Goal: Transaction & Acquisition: Purchase product/service

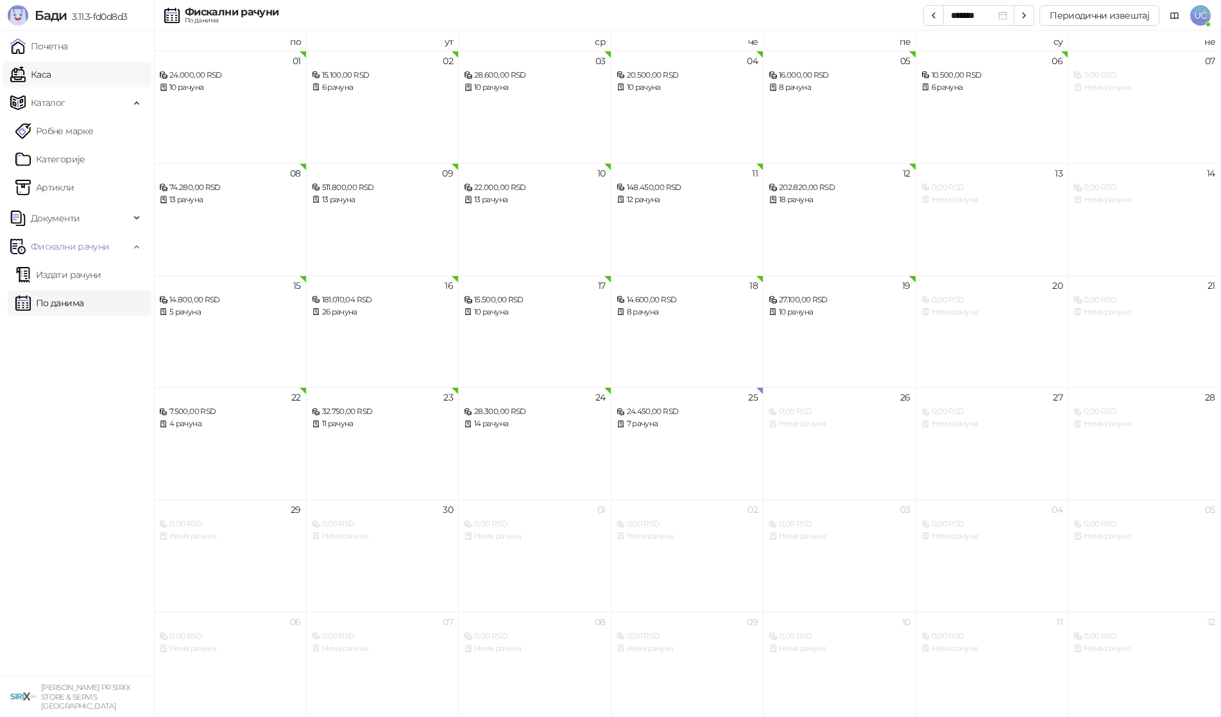
click at [51, 71] on link "Каса" at bounding box center [30, 75] width 40 height 26
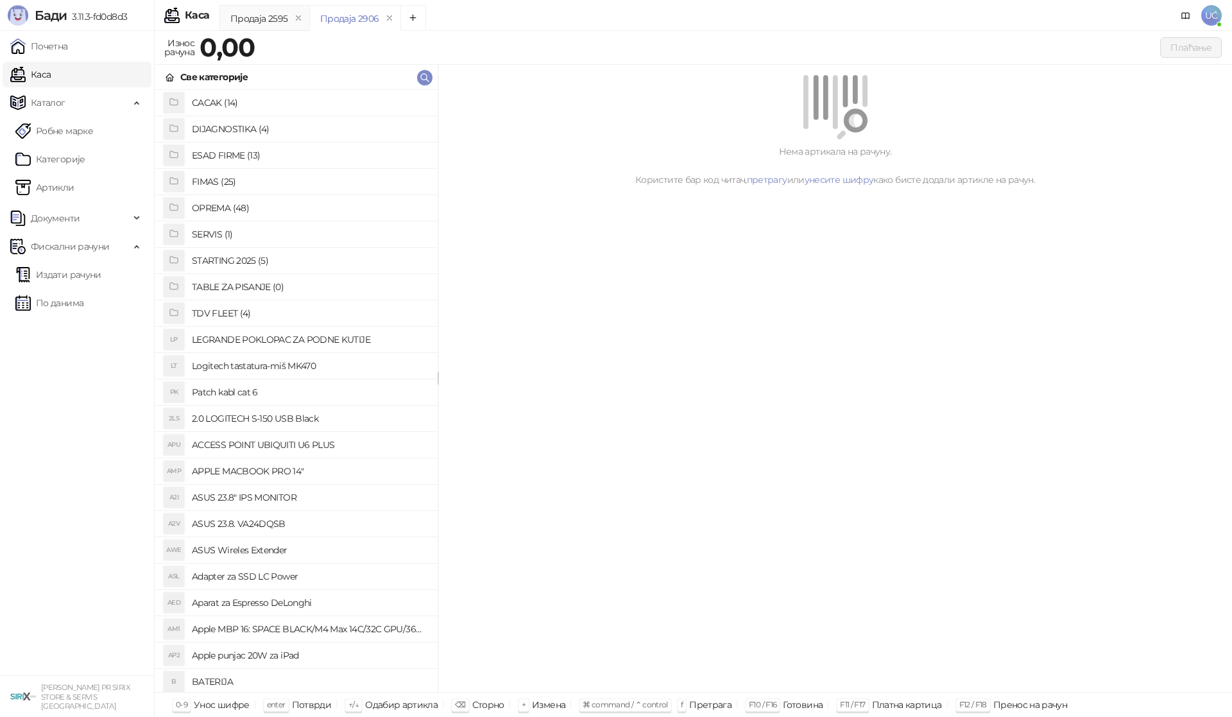
click at [239, 206] on h4 "OPREMA (48)" at bounding box center [309, 208] width 235 height 21
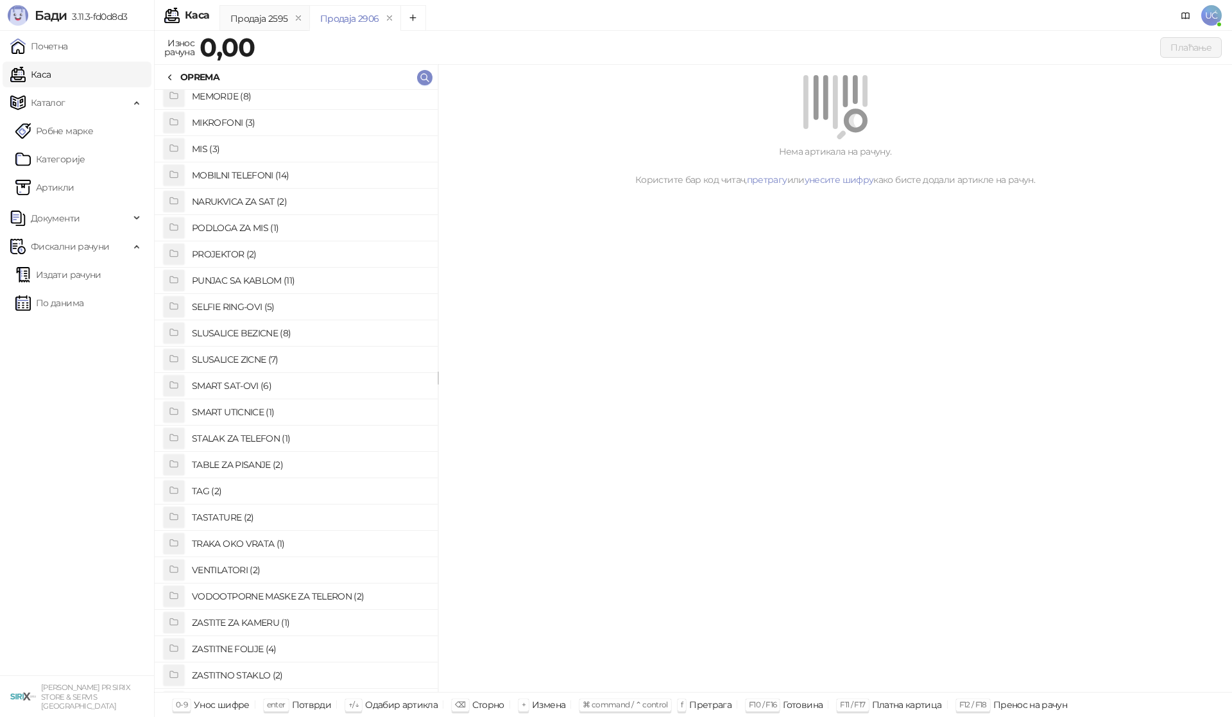
scroll to position [468, 0]
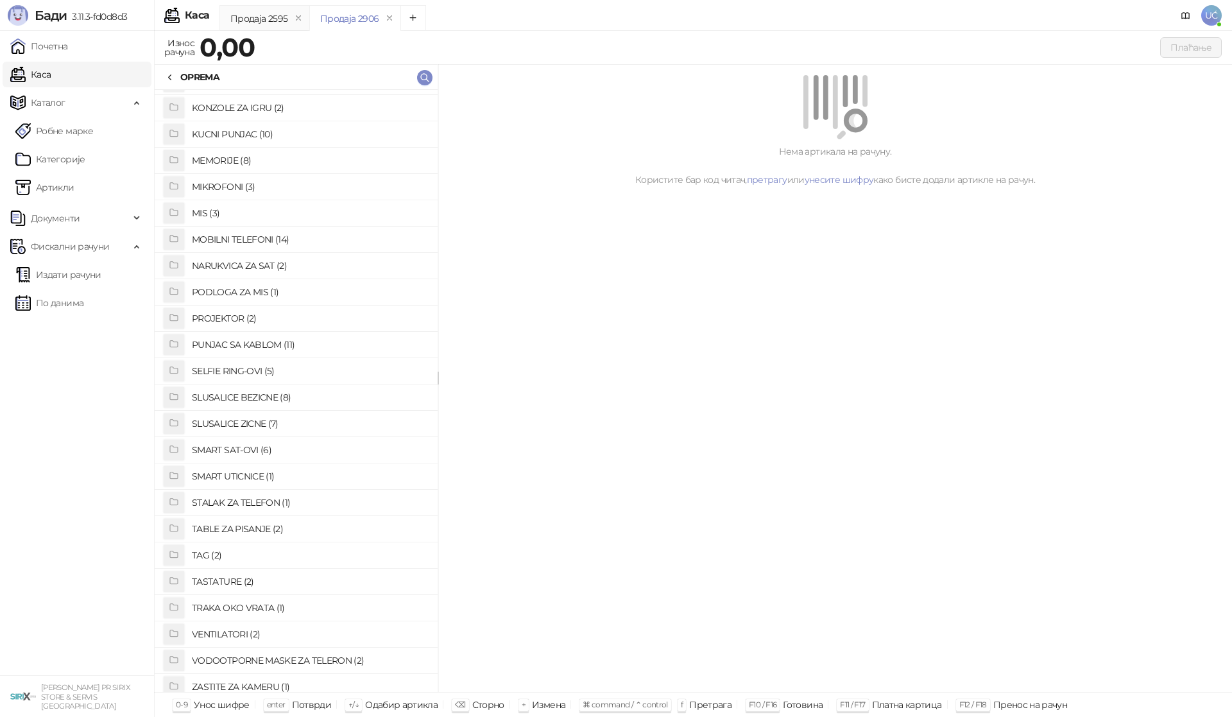
click at [241, 346] on h4 "PUNJAC SA KABLOM (11)" at bounding box center [309, 344] width 235 height 21
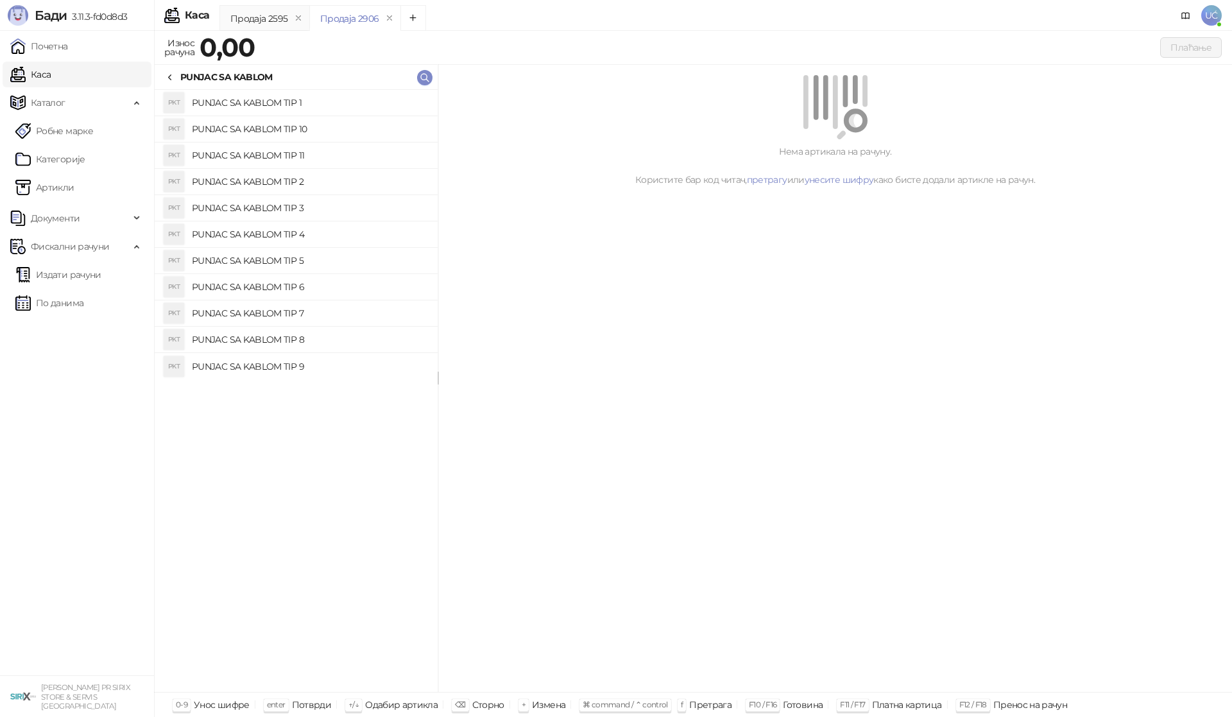
click at [302, 99] on h4 "PUNJAC SA KABLOM TIP 1" at bounding box center [309, 102] width 235 height 21
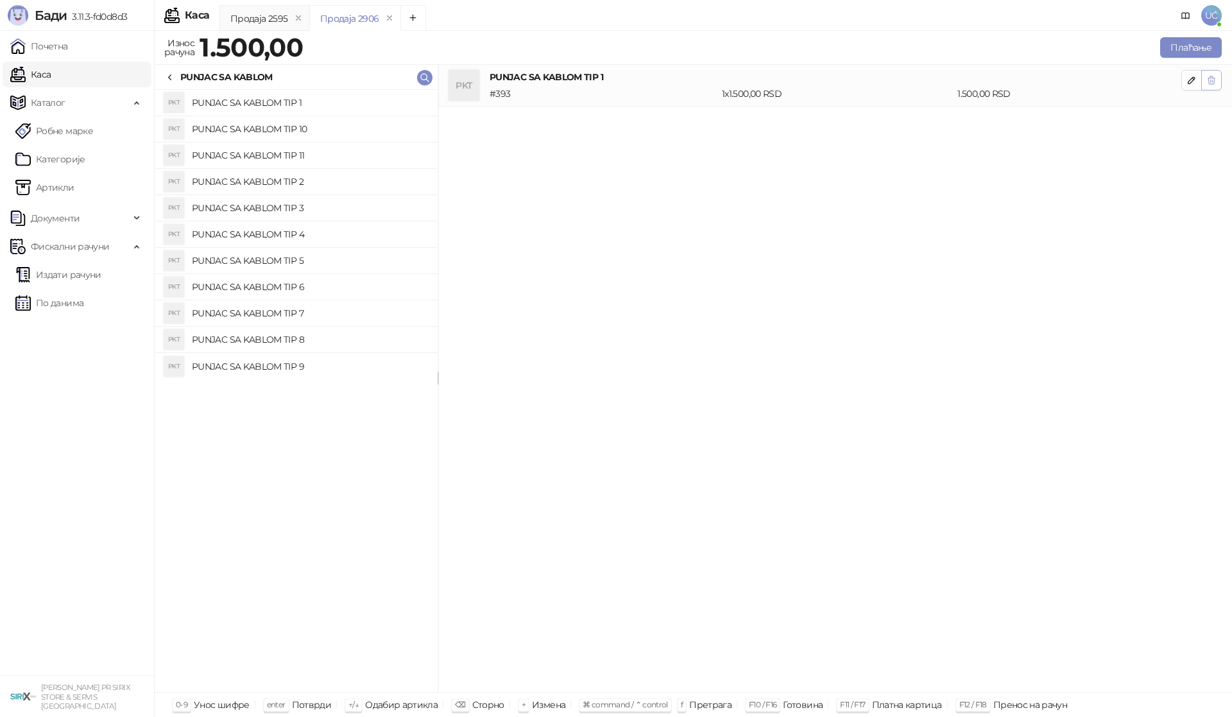
click at [1214, 81] on icon "button" at bounding box center [1211, 80] width 7 height 8
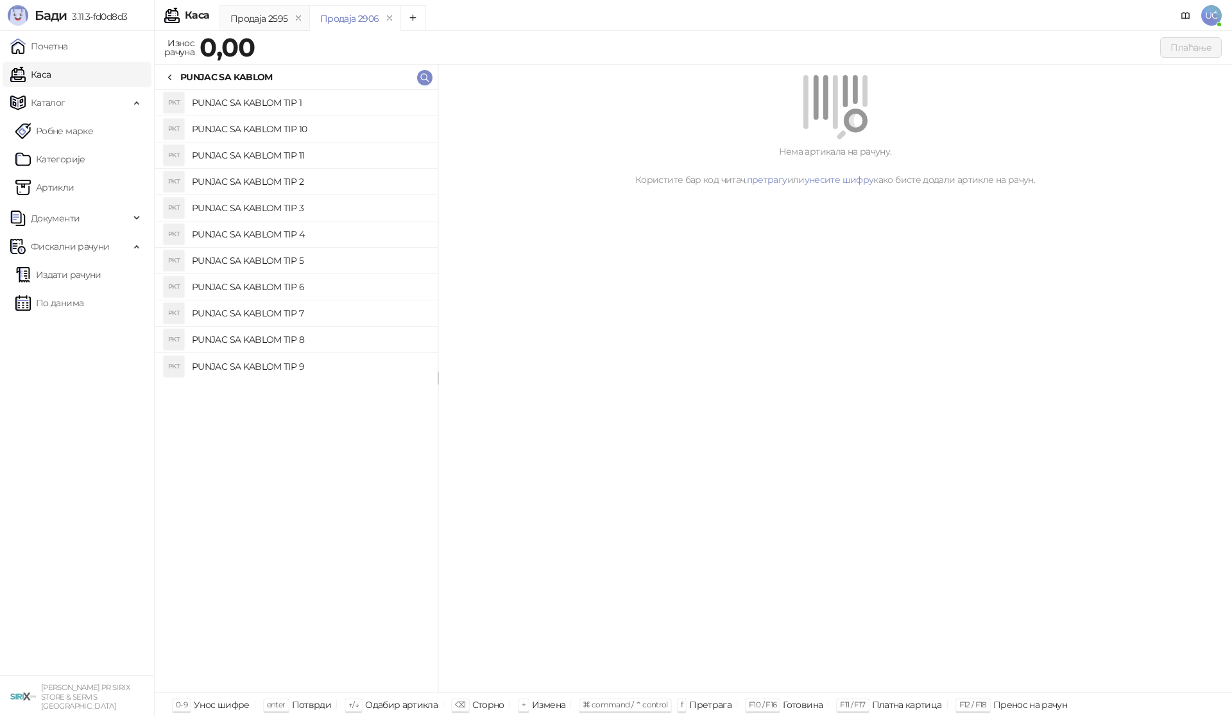
click at [366, 139] on li "PKT PUNJAC SA KABLOM TIP 10" at bounding box center [296, 129] width 283 height 26
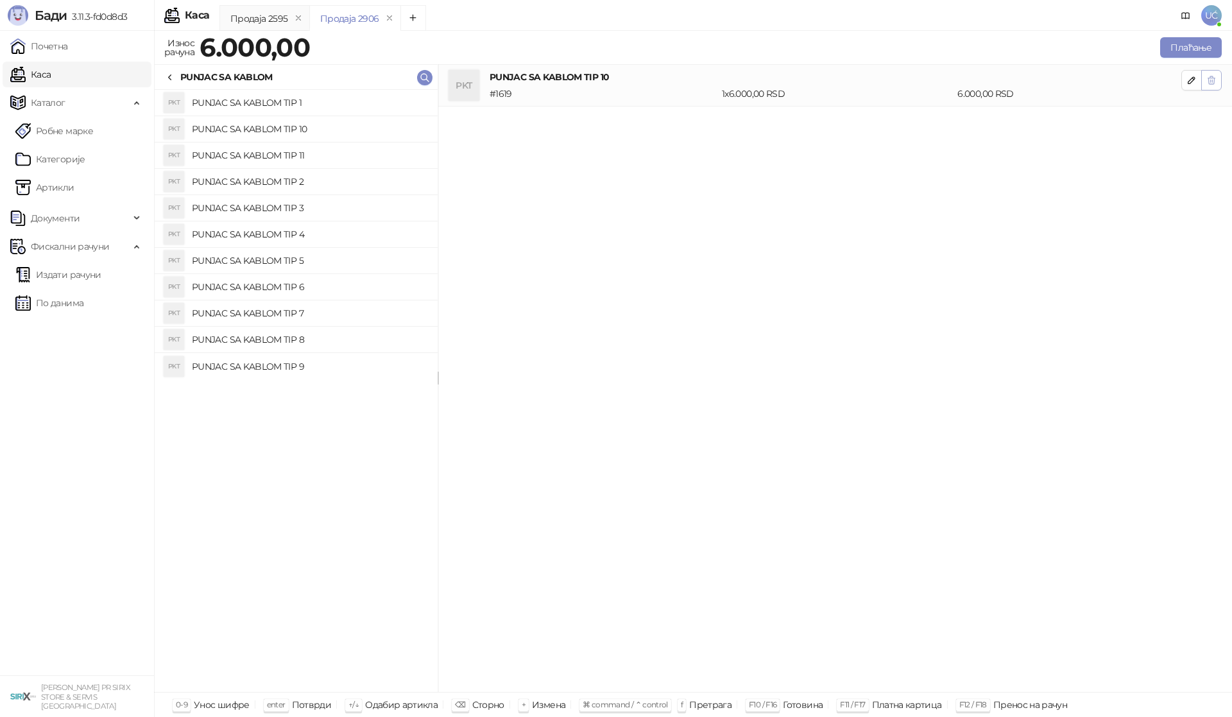
click at [1210, 78] on icon "button" at bounding box center [1211, 80] width 7 height 8
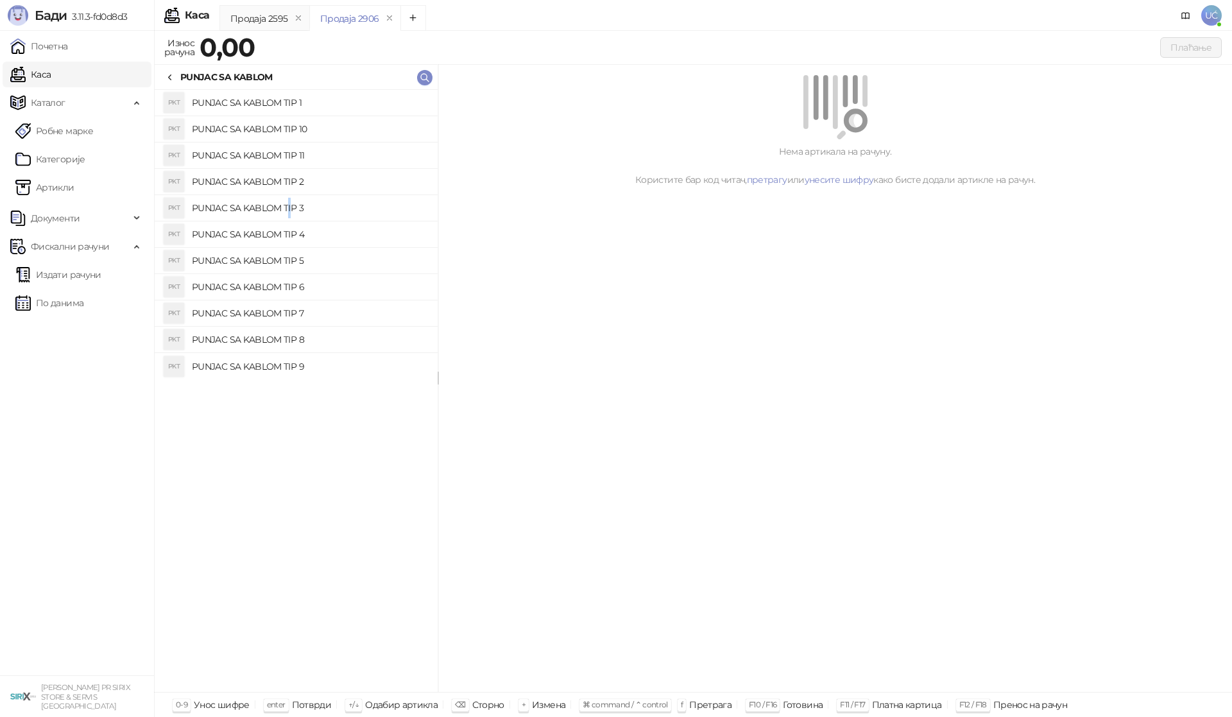
click at [289, 210] on h4 "PUNJAC SA KABLOM TIP 3" at bounding box center [309, 208] width 235 height 21
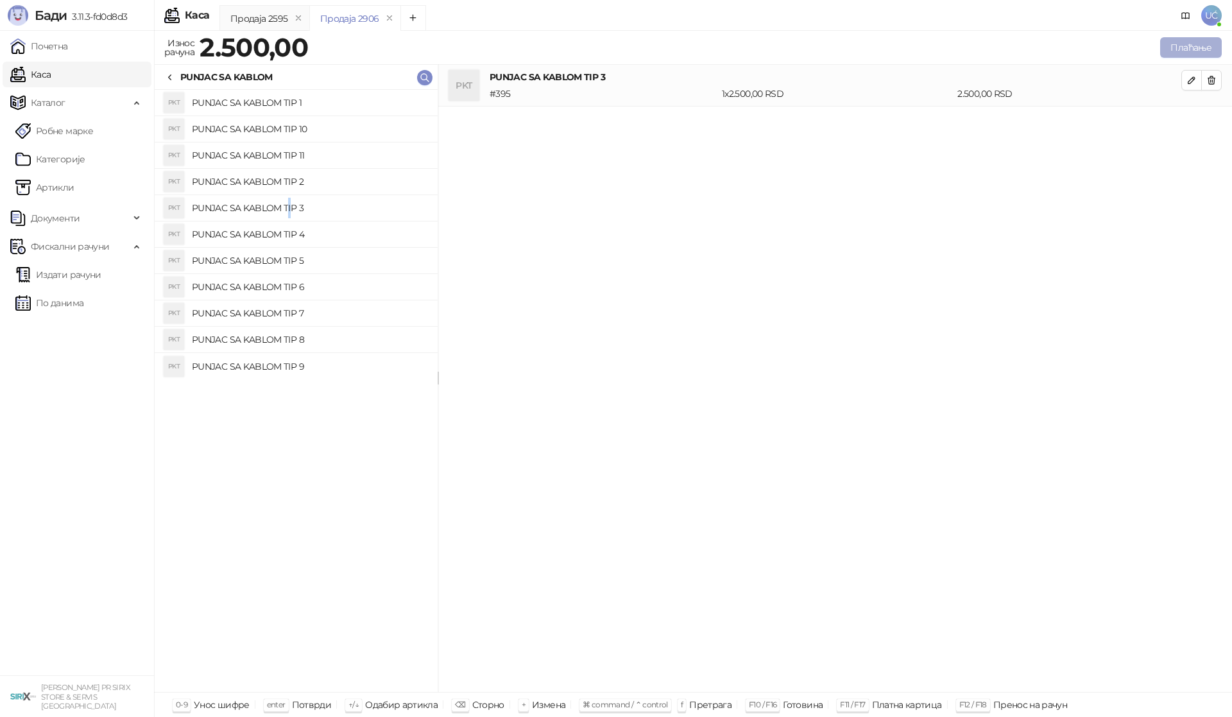
click at [1193, 46] on button "Плаћање" at bounding box center [1191, 47] width 62 height 21
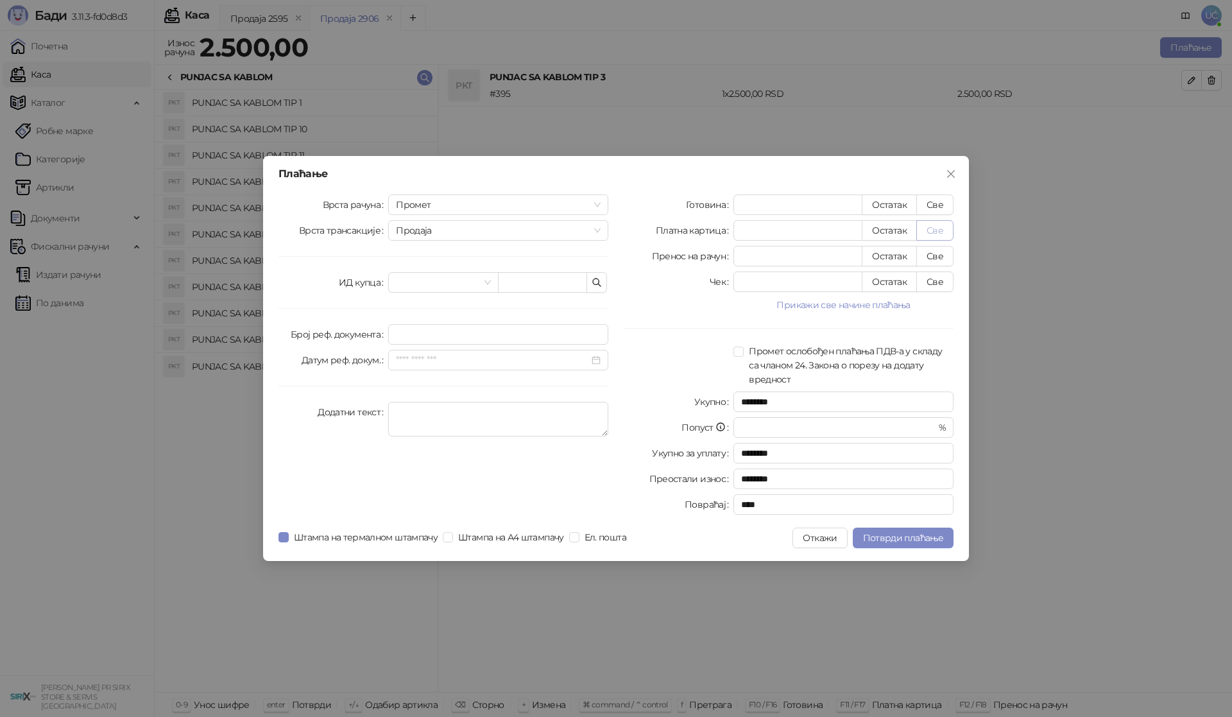
click at [935, 233] on button "Све" at bounding box center [934, 230] width 37 height 21
type input "****"
click at [906, 534] on span "Потврди плаћање" at bounding box center [903, 538] width 80 height 12
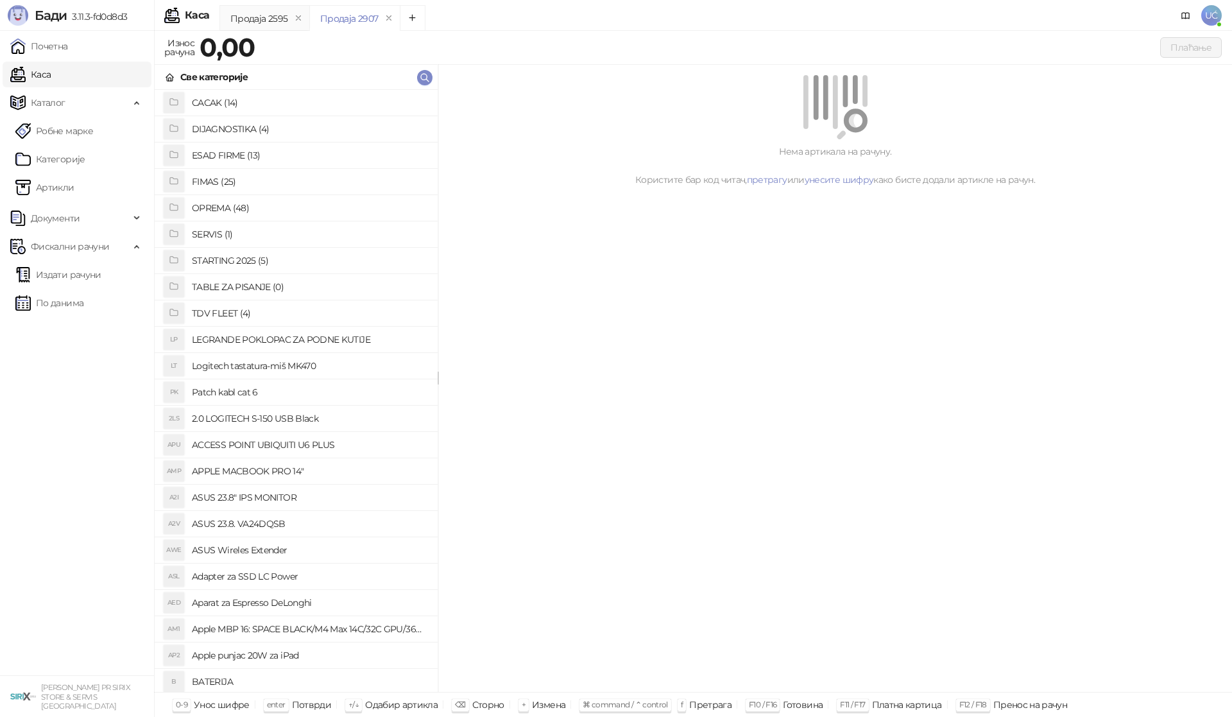
click at [240, 204] on h4 "OPREMA (48)" at bounding box center [309, 208] width 235 height 21
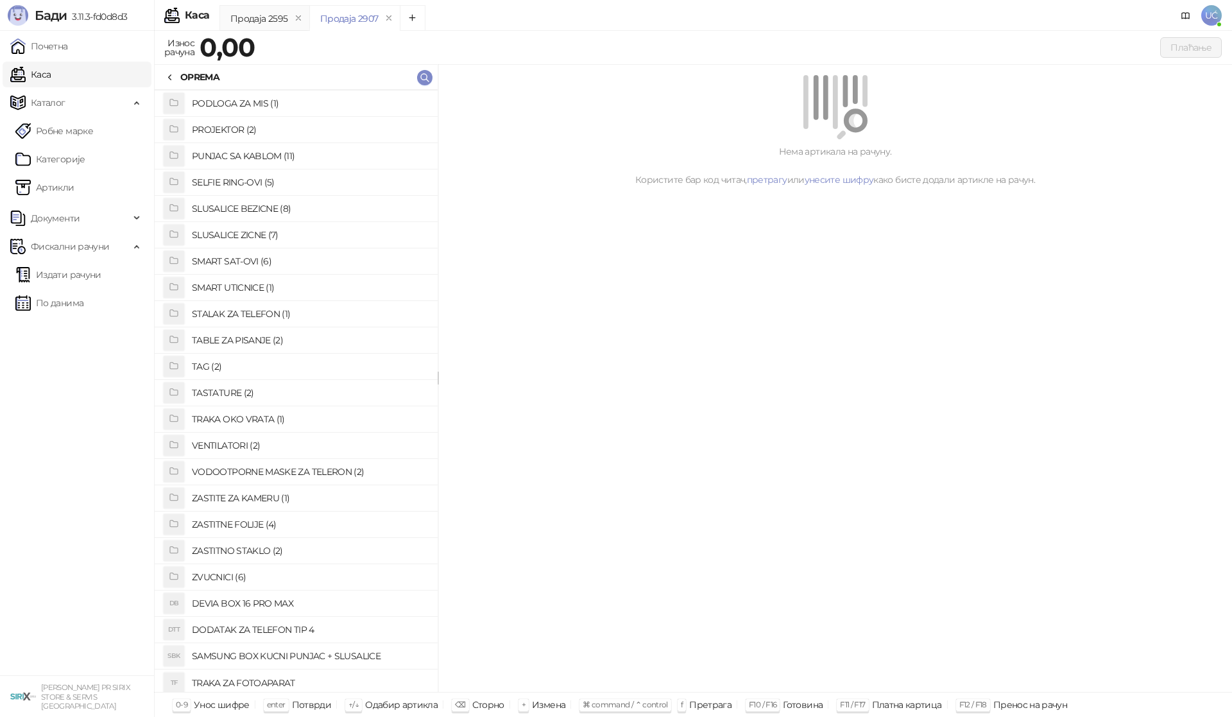
scroll to position [661, 0]
click at [250, 545] on h4 "ZASTITNO STAKLO (2)" at bounding box center [309, 546] width 235 height 21
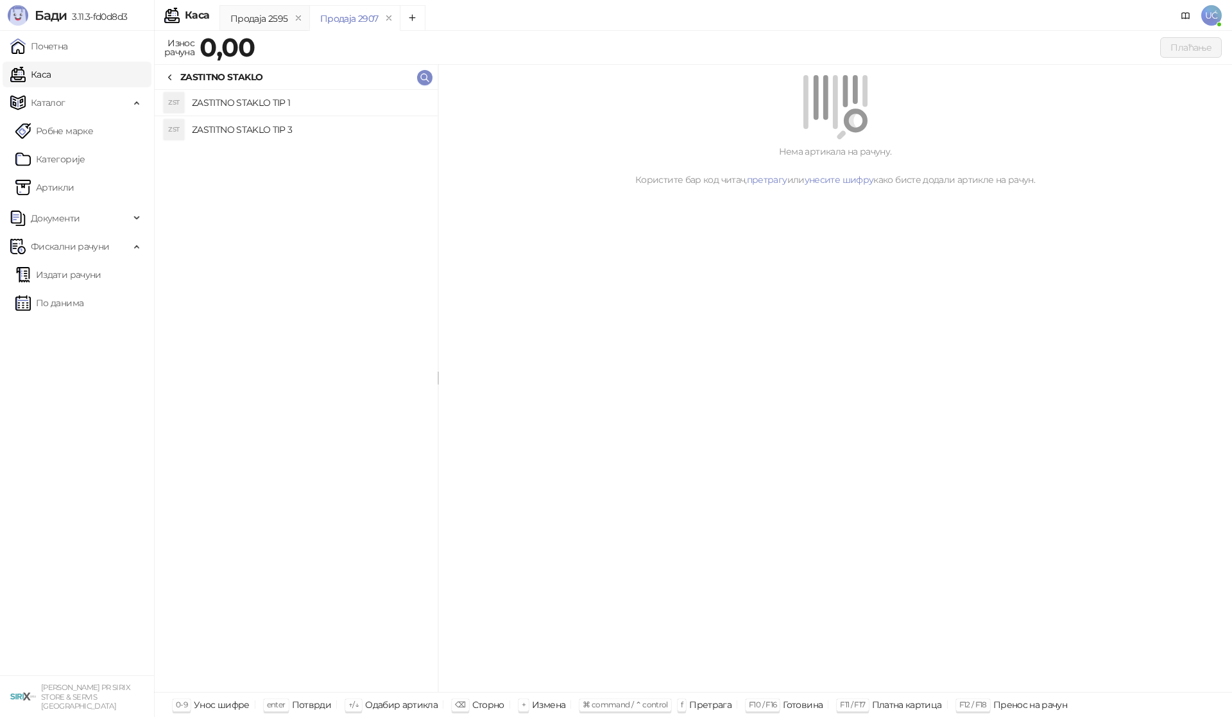
click at [299, 104] on h4 "ZASTITNO STAKLO TIP 1" at bounding box center [309, 102] width 235 height 21
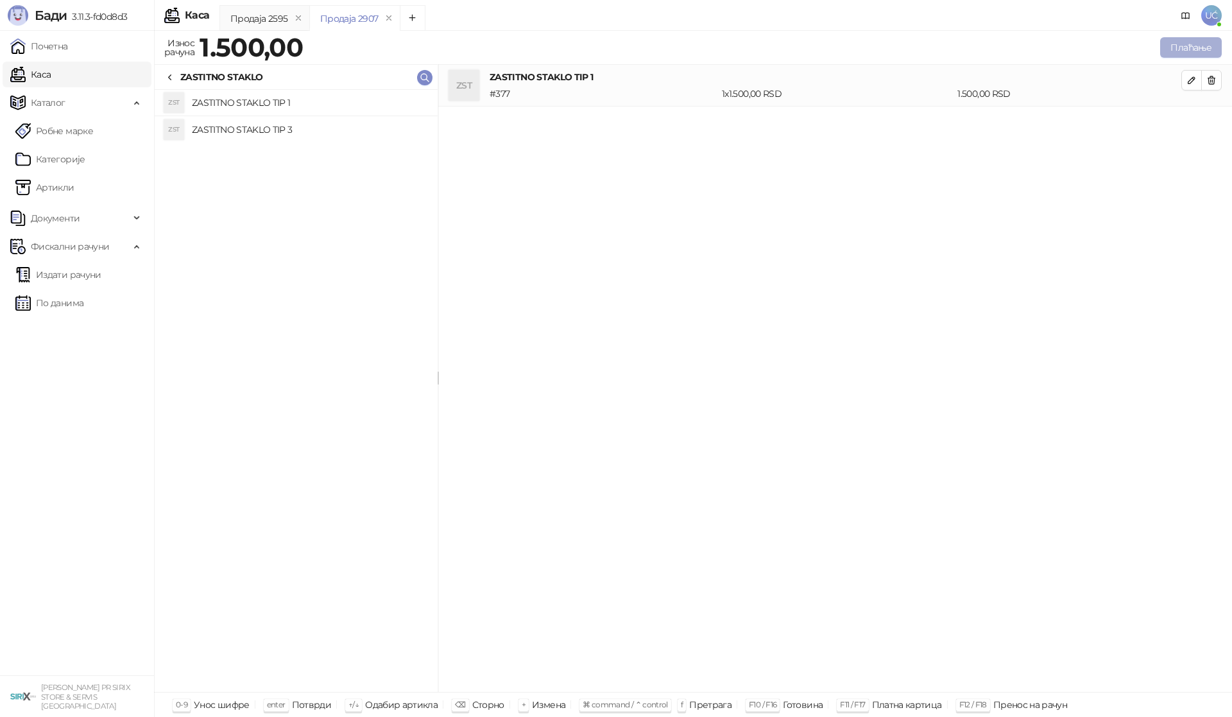
click at [1186, 49] on button "Плаћање" at bounding box center [1191, 47] width 62 height 21
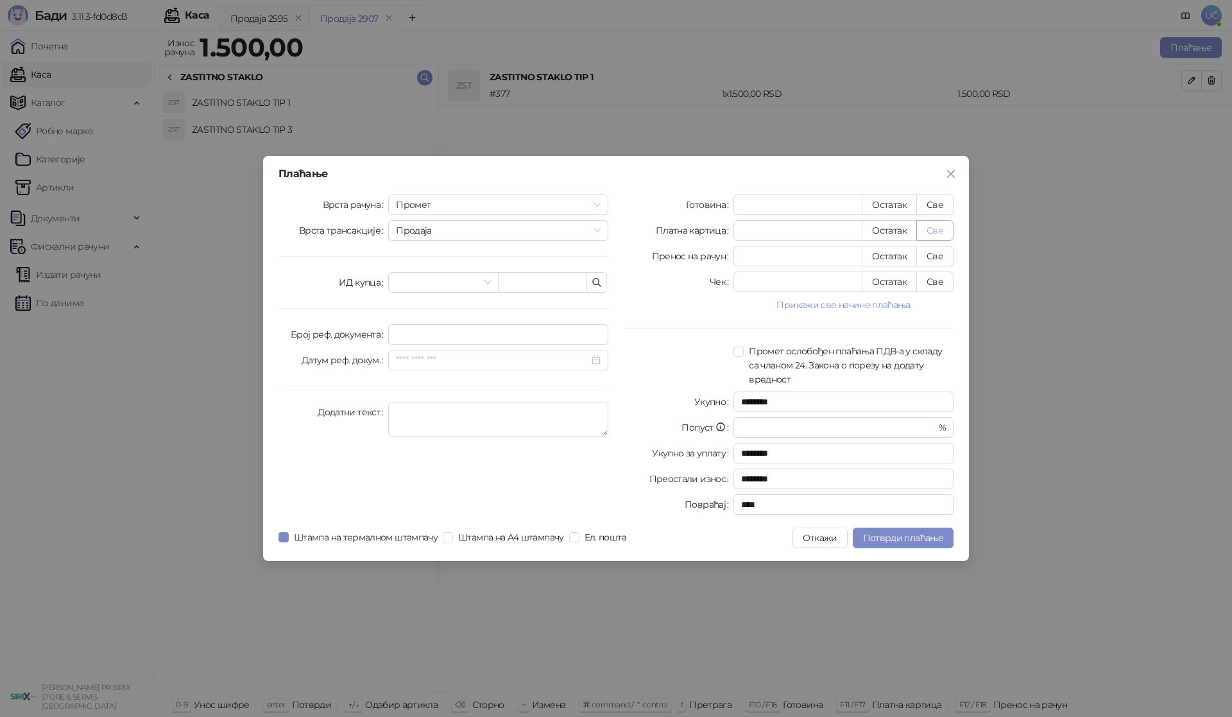
click at [935, 227] on button "Све" at bounding box center [934, 230] width 37 height 21
type input "****"
drag, startPoint x: 908, startPoint y: 536, endPoint x: 1030, endPoint y: 300, distance: 265.1
click at [912, 532] on span "Потврди плаћање" at bounding box center [903, 538] width 80 height 12
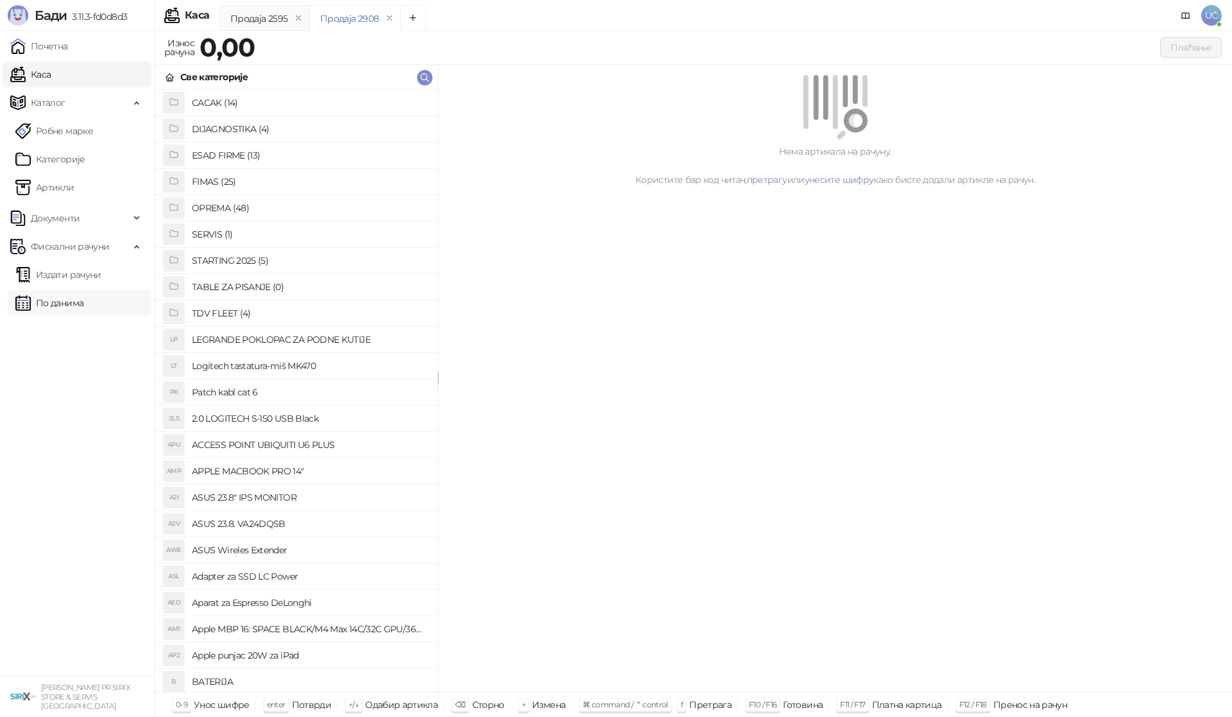
click at [56, 304] on link "По данима" at bounding box center [49, 303] width 68 height 26
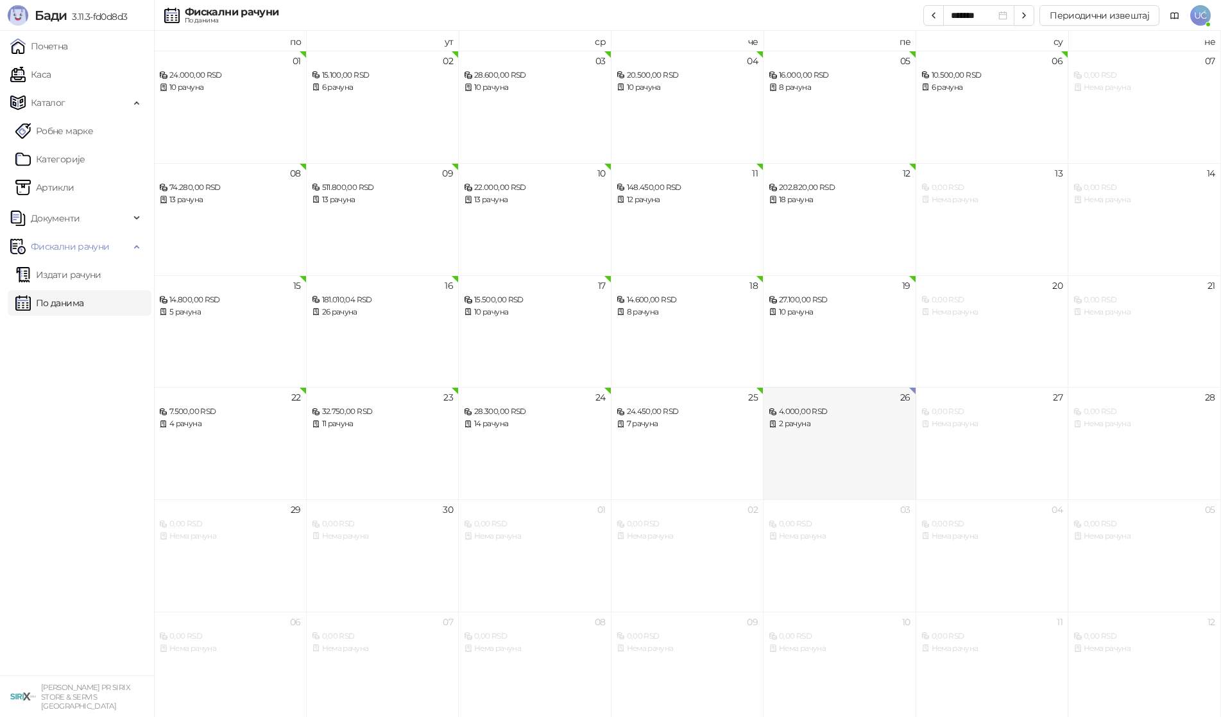
click at [871, 452] on div "26 4.000,00 RSD 2 рачуна" at bounding box center [839, 443] width 153 height 112
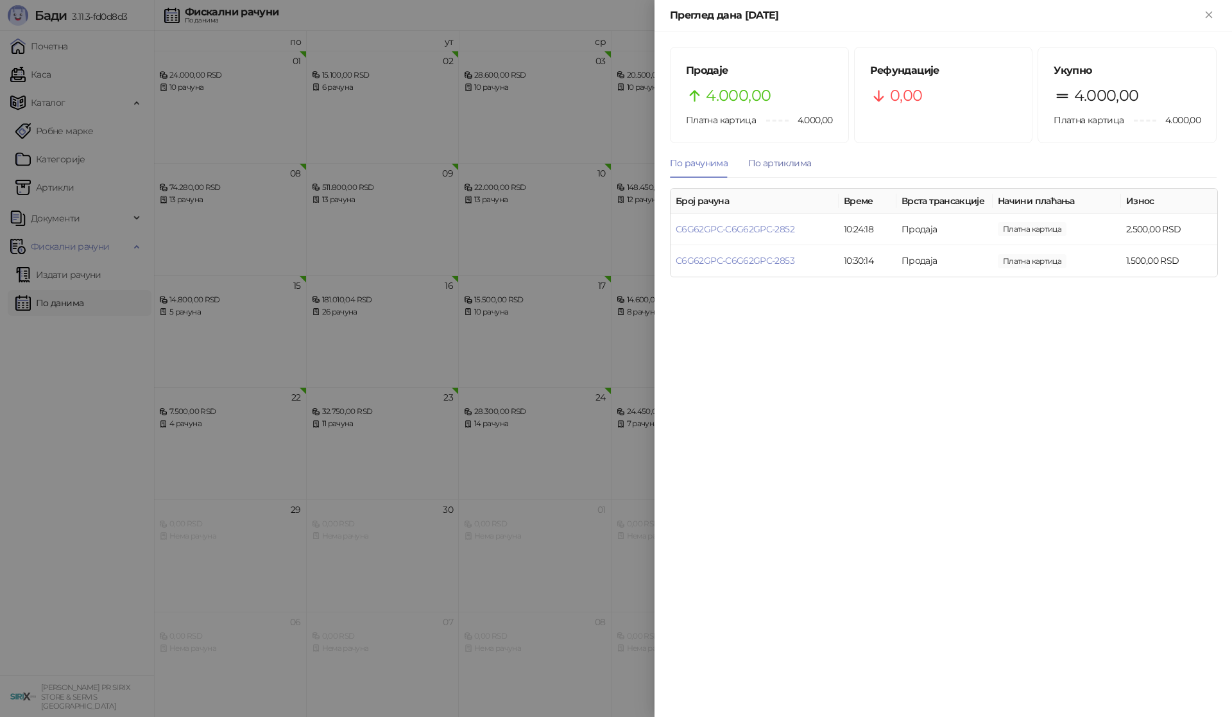
click at [788, 162] on div "По артиклима" at bounding box center [779, 163] width 63 height 14
drag, startPoint x: 107, startPoint y: 442, endPoint x: 99, endPoint y: 346, distance: 96.6
click at [106, 438] on div at bounding box center [616, 358] width 1232 height 717
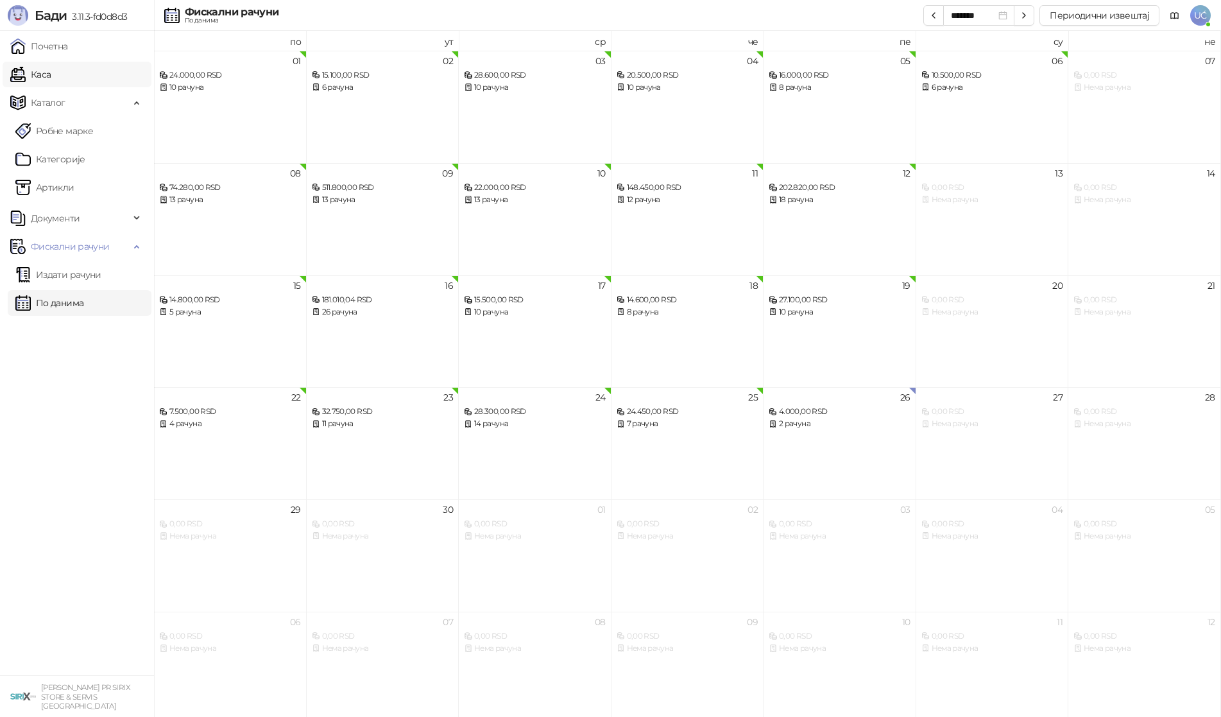
click at [51, 71] on link "Каса" at bounding box center [30, 75] width 40 height 26
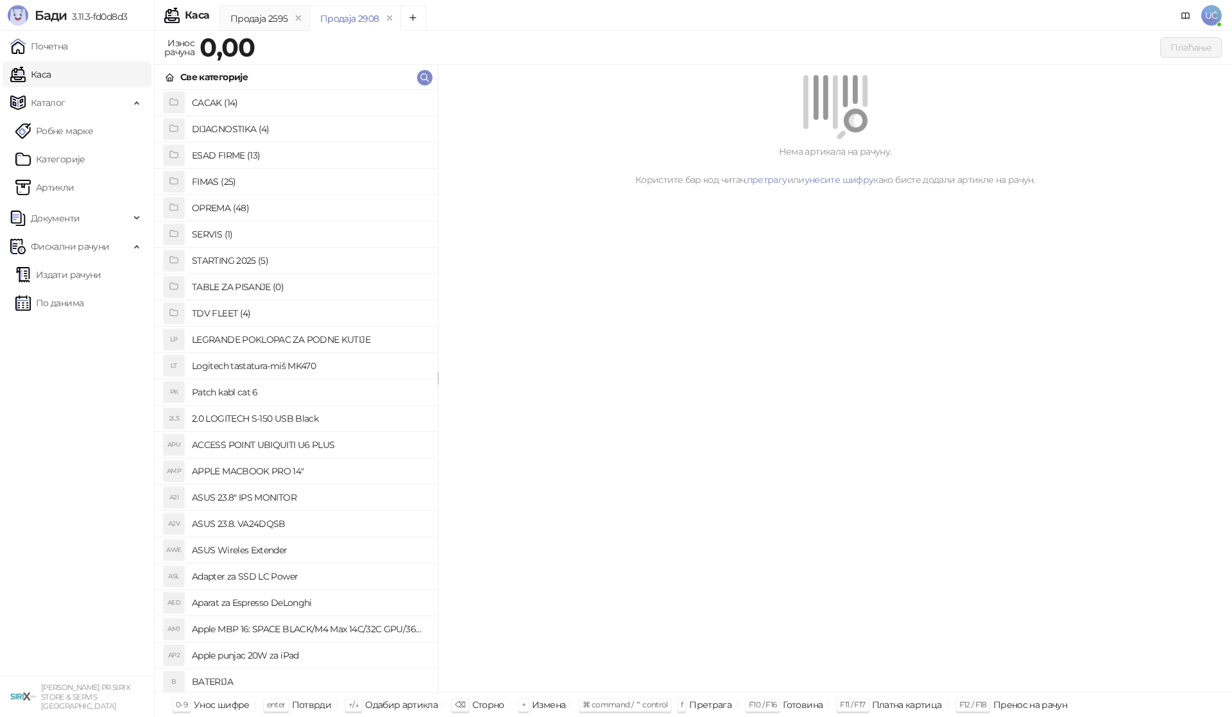
click at [243, 207] on h4 "OPREMA (48)" at bounding box center [309, 208] width 235 height 21
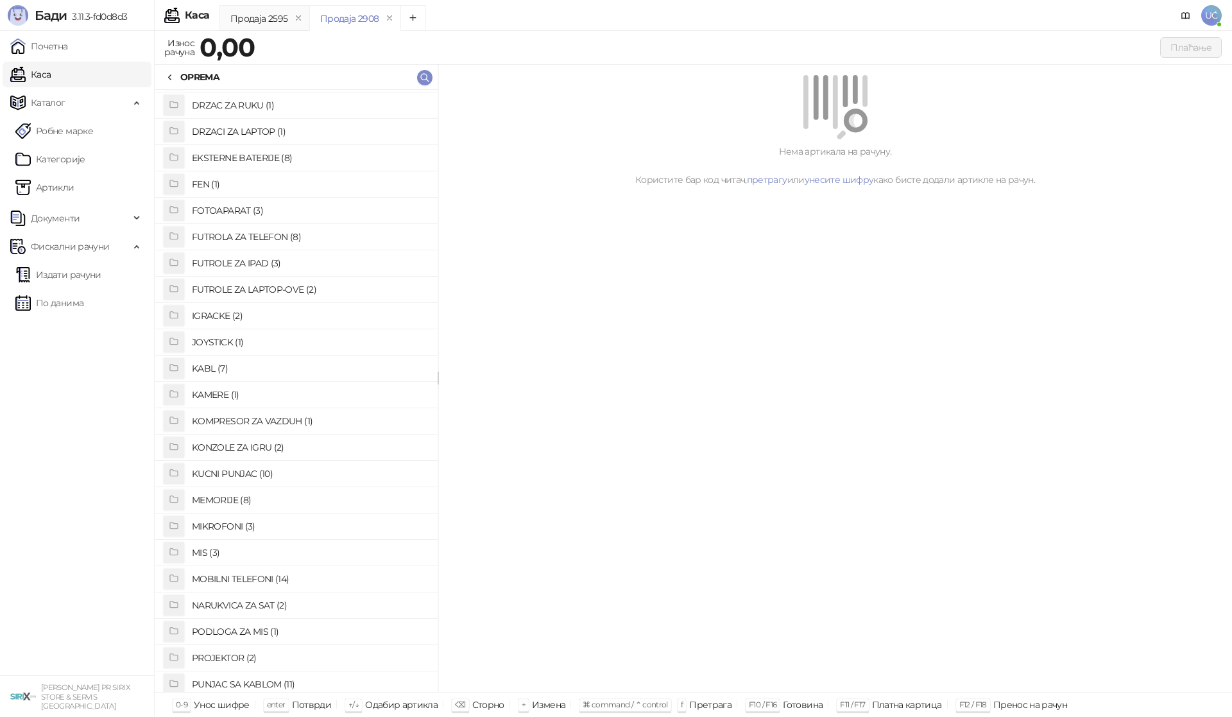
scroll to position [128, 0]
click at [289, 234] on h4 "FUTROLA ZA TELEFON (8)" at bounding box center [309, 237] width 235 height 21
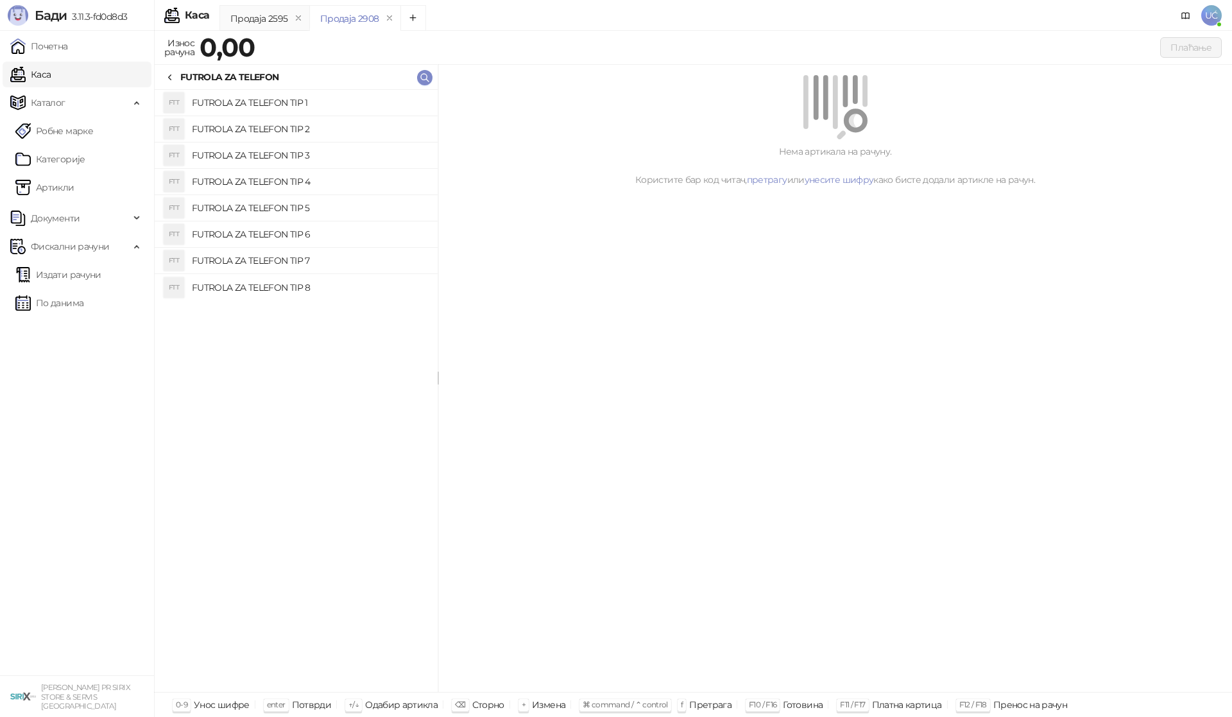
click at [319, 130] on h4 "FUTROLA ZA TELEFON TIP 2" at bounding box center [309, 129] width 235 height 21
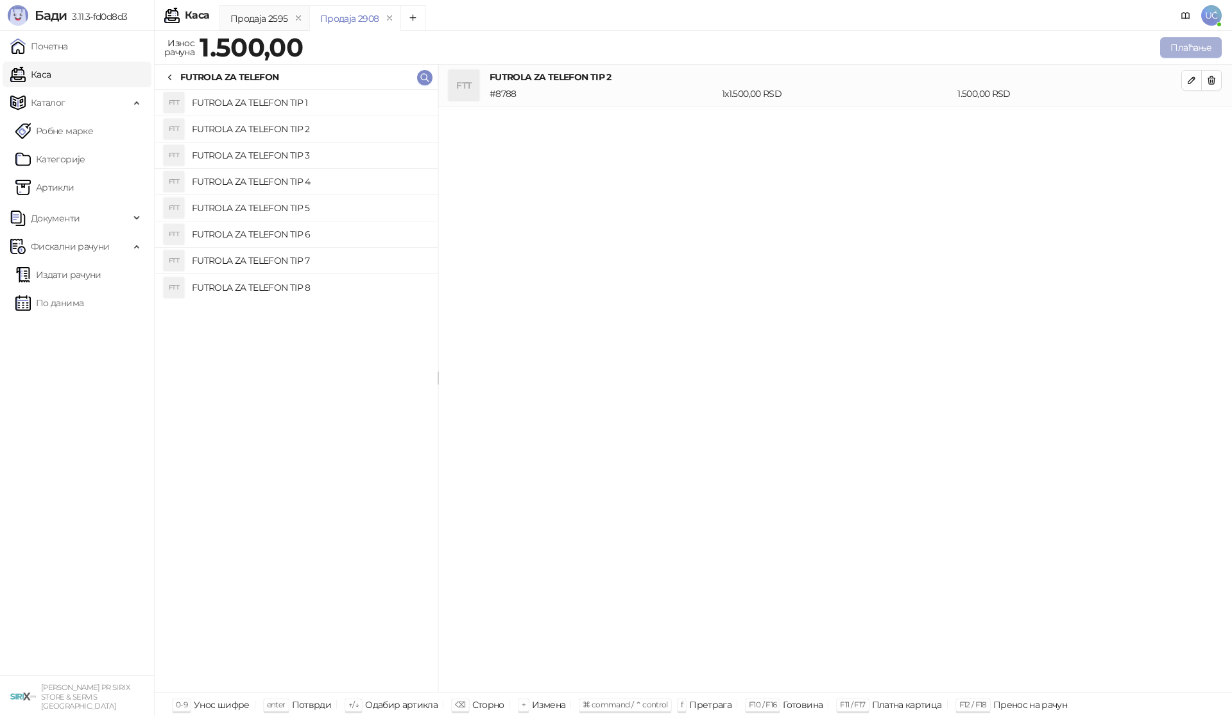
click at [1190, 46] on button "Плаћање" at bounding box center [1191, 47] width 62 height 21
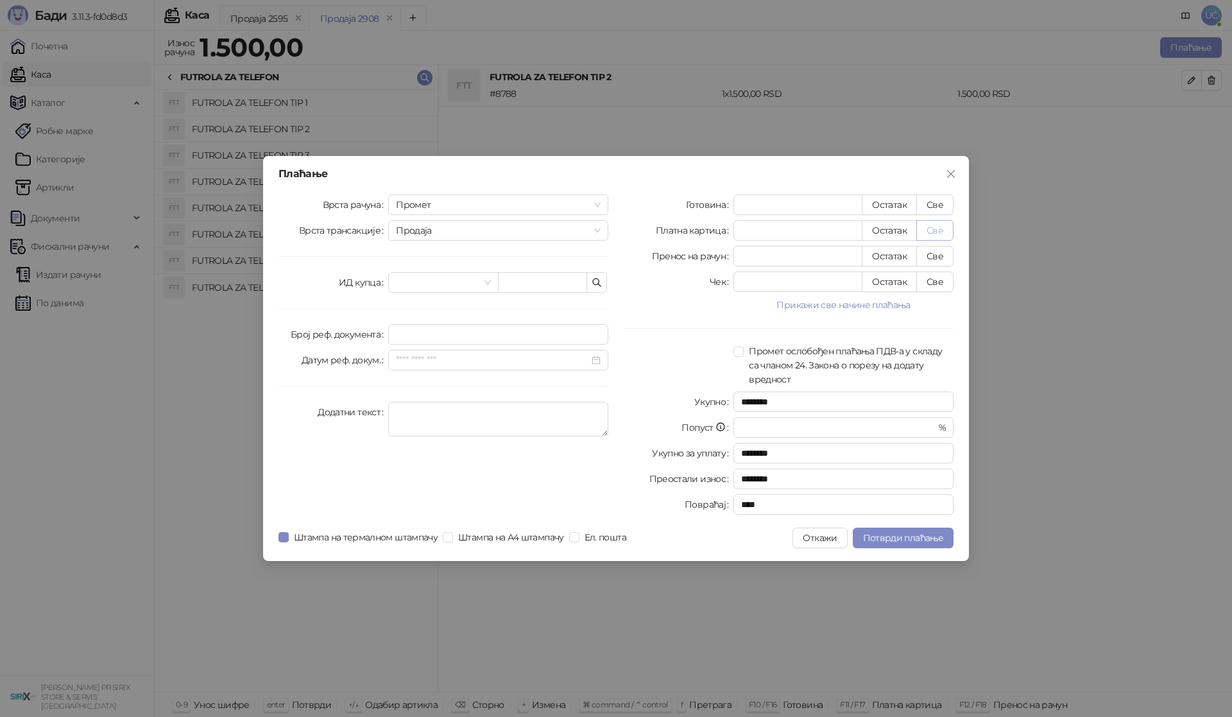
drag, startPoint x: 930, startPoint y: 200, endPoint x: 934, endPoint y: 220, distance: 20.3
click at [931, 202] on button "Све" at bounding box center [934, 204] width 37 height 21
type input "****"
click at [878, 532] on span "Потврди плаћање" at bounding box center [903, 538] width 80 height 12
